Goal: Information Seeking & Learning: Learn about a topic

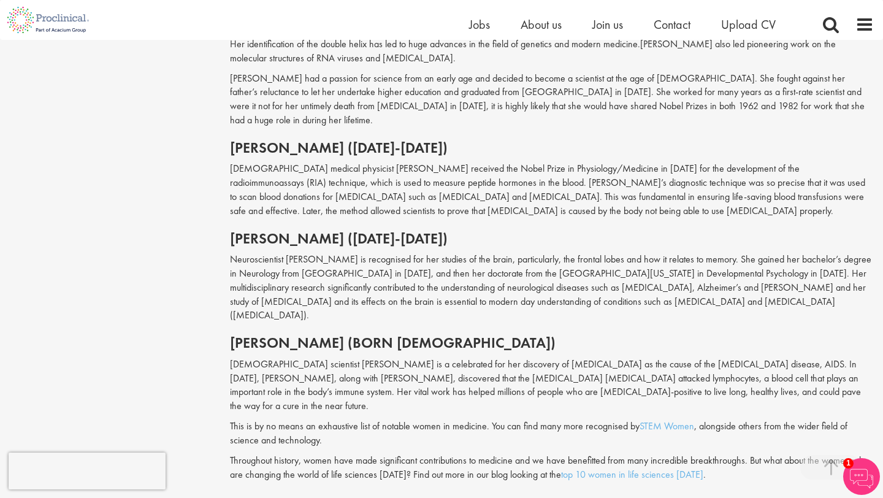
scroll to position [1512, 0]
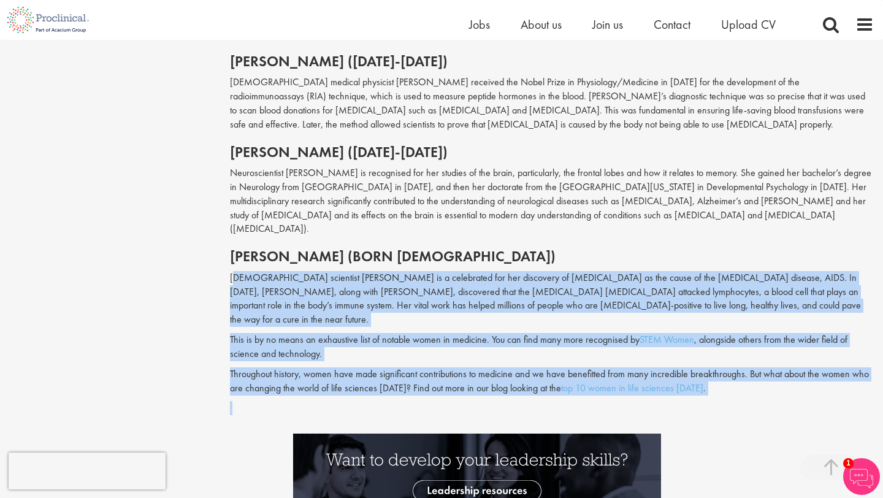
drag, startPoint x: 234, startPoint y: 189, endPoint x: 361, endPoint y: 328, distance: 188.8
click at [379, 271] on p "[DEMOGRAPHIC_DATA] scientist [PERSON_NAME] is a celebrated for her discovery of…" at bounding box center [552, 299] width 644 height 56
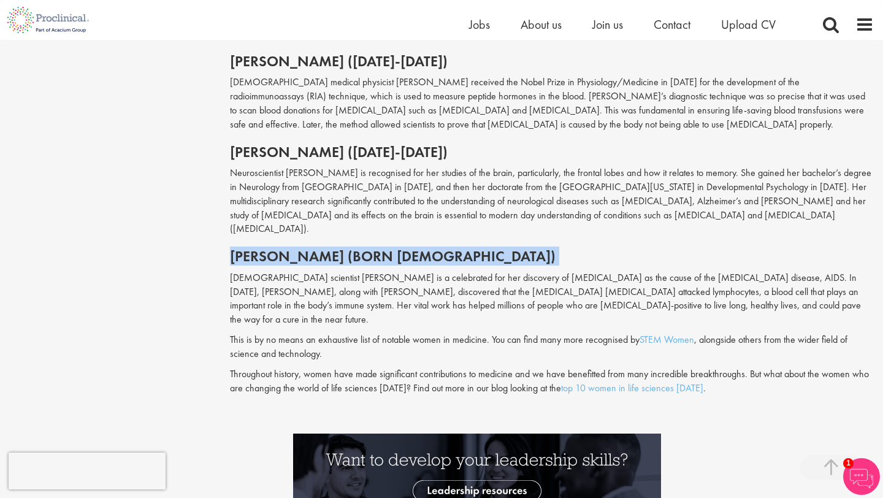
drag, startPoint x: 244, startPoint y: 172, endPoint x: 557, endPoint y: 186, distance: 313.7
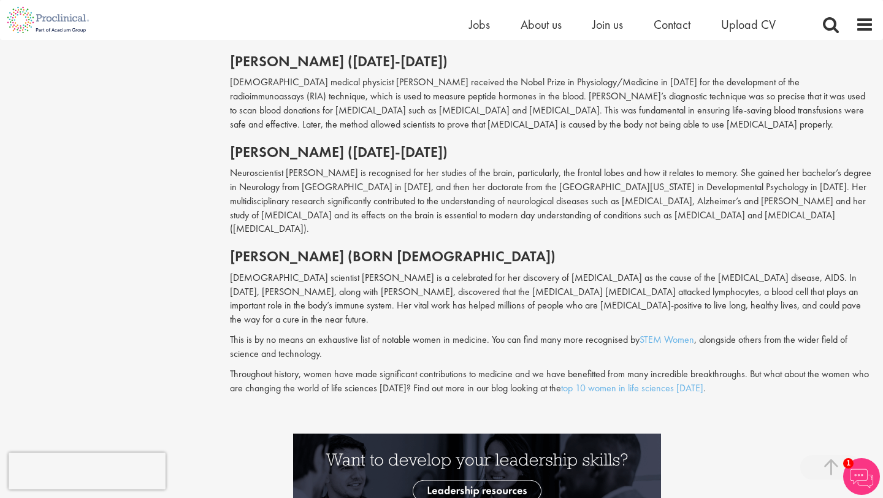
scroll to position [1514, 0]
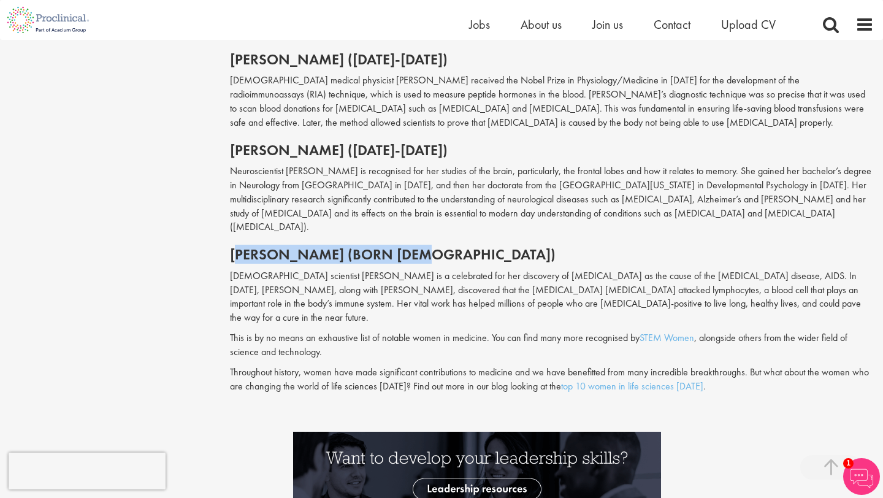
drag, startPoint x: 367, startPoint y: 170, endPoint x: 234, endPoint y: 170, distance: 132.5
click at [234, 247] on h2 "[PERSON_NAME] (born [DEMOGRAPHIC_DATA])" at bounding box center [552, 255] width 644 height 16
click at [232, 247] on h2 "[PERSON_NAME] (born [DEMOGRAPHIC_DATA])" at bounding box center [552, 255] width 644 height 16
drag, startPoint x: 232, startPoint y: 174, endPoint x: 411, endPoint y: 174, distance: 179.1
click at [411, 247] on h2 "[PERSON_NAME] (born [DEMOGRAPHIC_DATA])" at bounding box center [552, 255] width 644 height 16
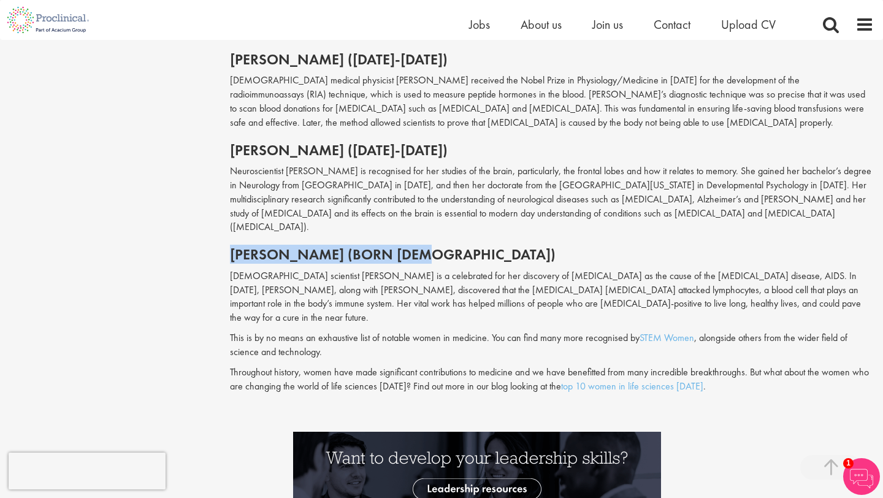
copy h2 "[PERSON_NAME]"
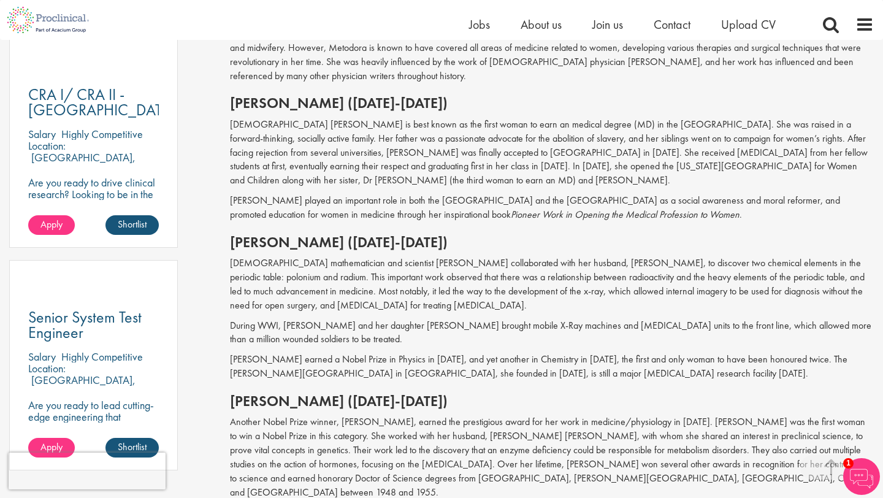
scroll to position [695, 0]
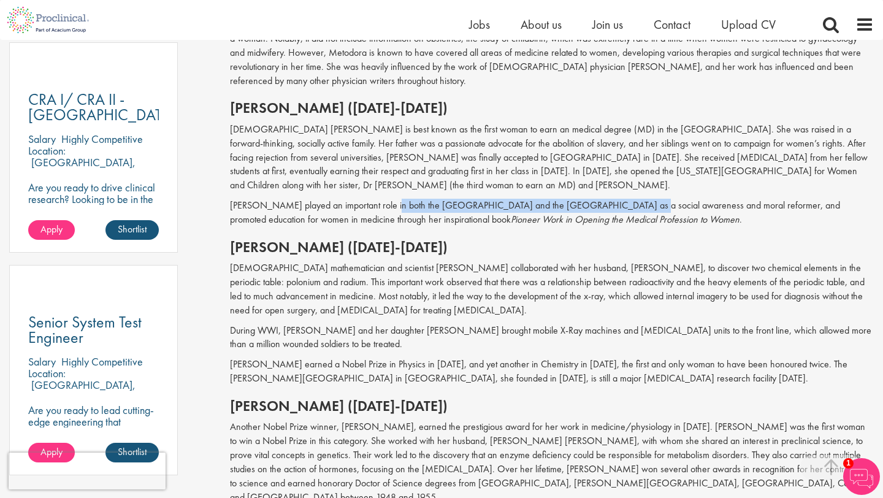
drag, startPoint x: 382, startPoint y: 190, endPoint x: 611, endPoint y: 191, distance: 228.7
click at [611, 199] on p "[PERSON_NAME] played an important role in both the [GEOGRAPHIC_DATA] and the [G…" at bounding box center [552, 213] width 644 height 28
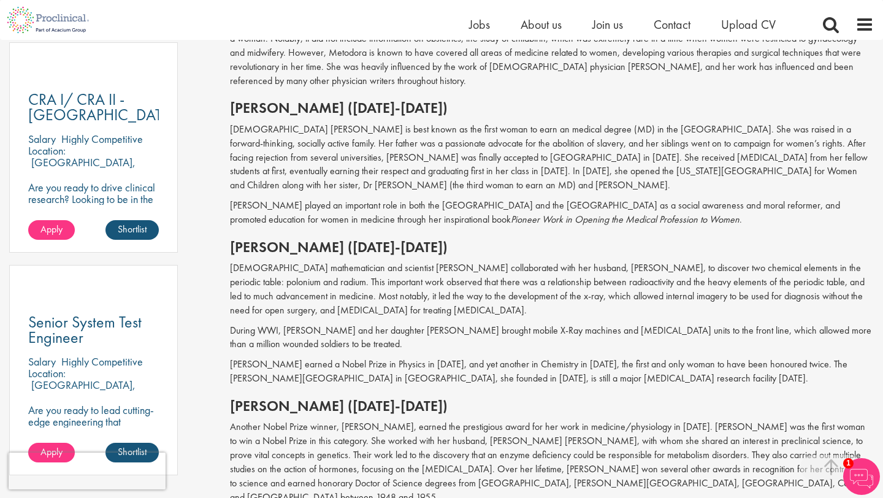
click at [611, 199] on p "[PERSON_NAME] played an important role in both the [GEOGRAPHIC_DATA] and the [G…" at bounding box center [552, 213] width 644 height 28
click at [559, 213] on icon "Pioneer Work in Opening the Medical Profession to Women" at bounding box center [625, 219] width 229 height 13
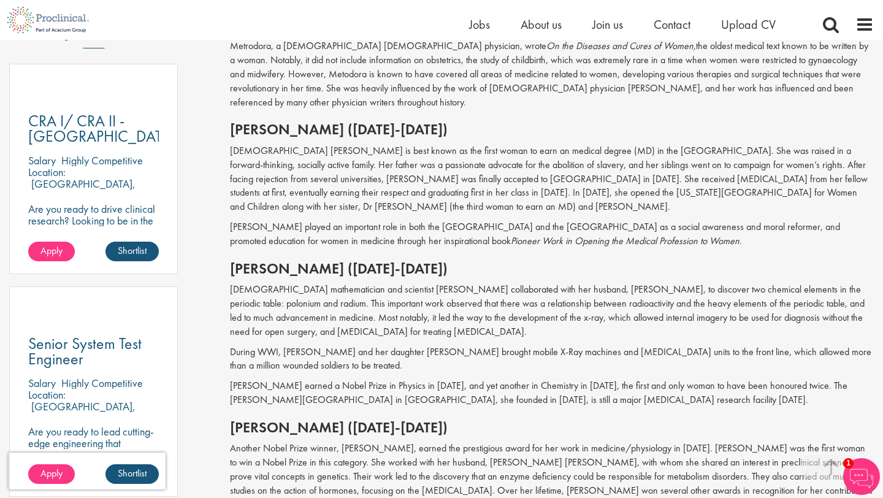
scroll to position [578, 0]
